Goal: Transaction & Acquisition: Purchase product/service

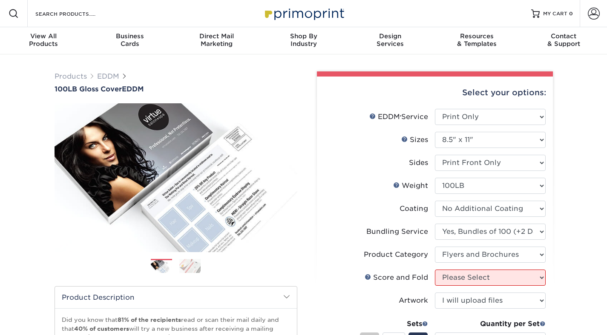
select select "print_only"
select select "8.50x11.00"
select select "e4577a52-3f44-4506-b5a0-d5ef86cef3d2"
select select "1a668080-6b7c-4174-b399-2c3833b27ef4"
select select "upload"
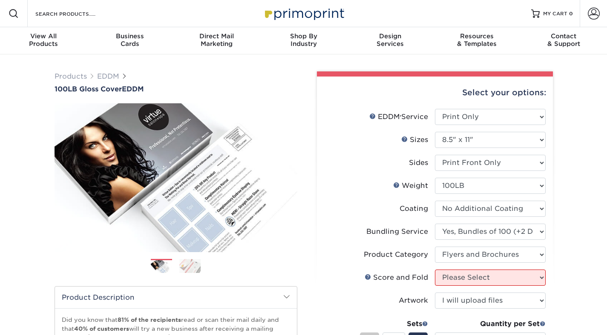
select select "10000 – $1340.13"
drag, startPoint x: 50, startPoint y: 87, endPoint x: 154, endPoint y: 88, distance: 103.5
click at [154, 88] on div "Products EDDM 100LB Gloss Cover EDDM Previous Next FAQ section /" at bounding box center [175, 291] width 255 height 439
copy h1 "100LB Gloss Cover EDDM"
